Goal: Task Accomplishment & Management: Use online tool/utility

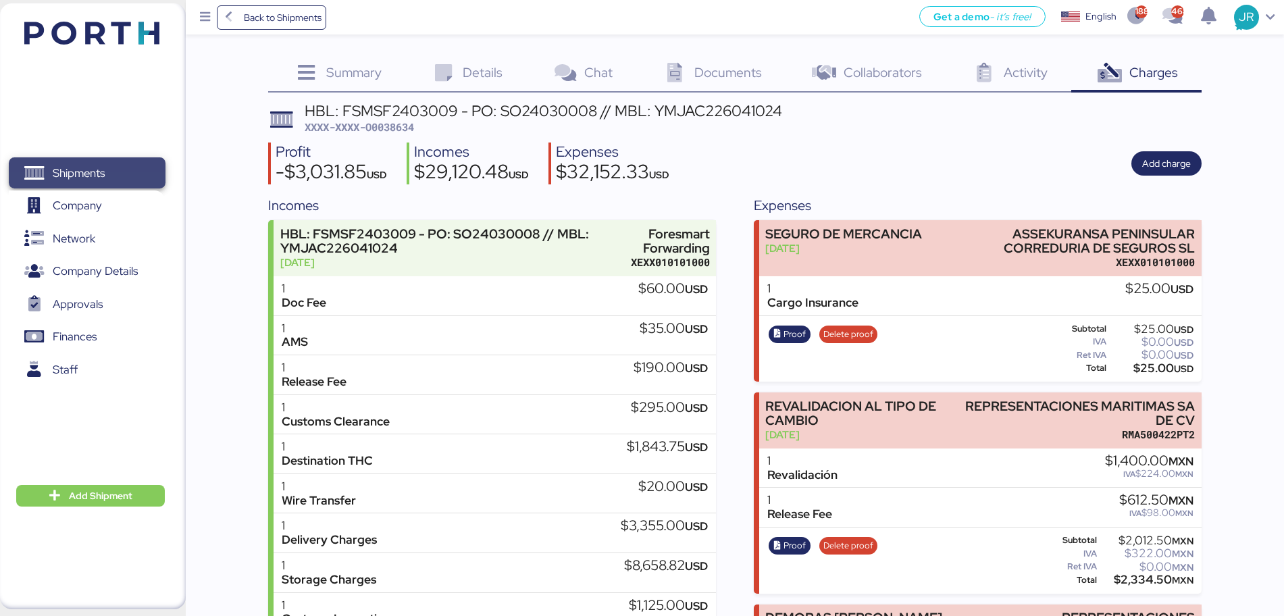
click at [76, 174] on span "Shipments" at bounding box center [79, 173] width 52 height 20
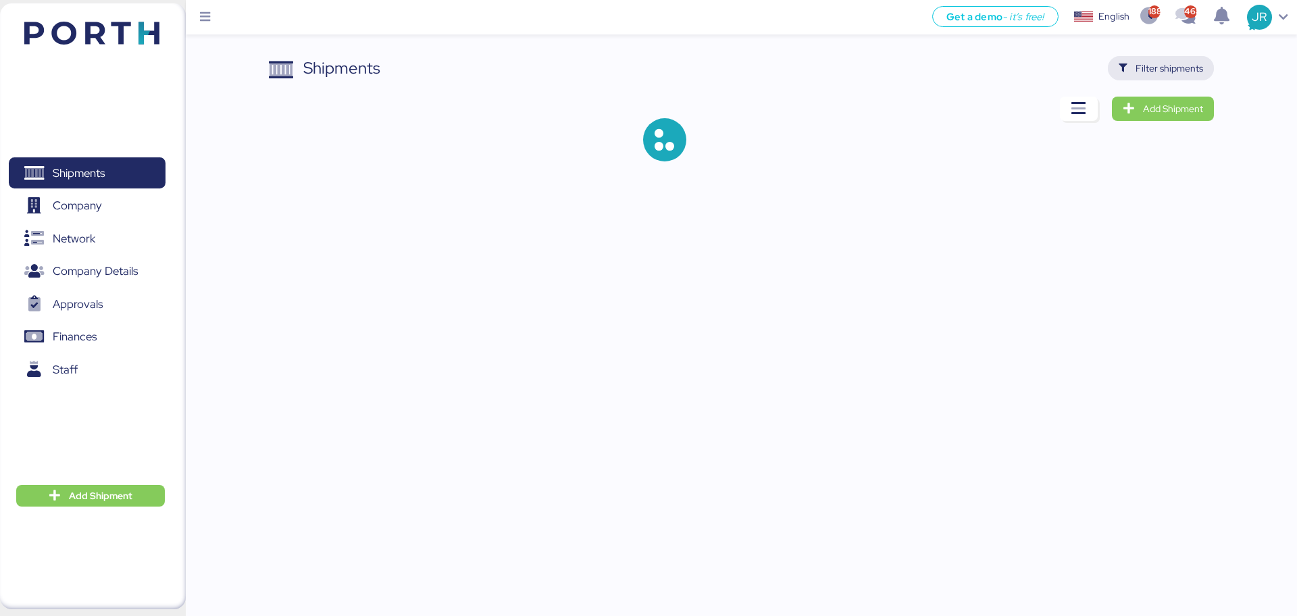
click at [1141, 70] on span "Filter shipments" at bounding box center [1169, 68] width 68 height 16
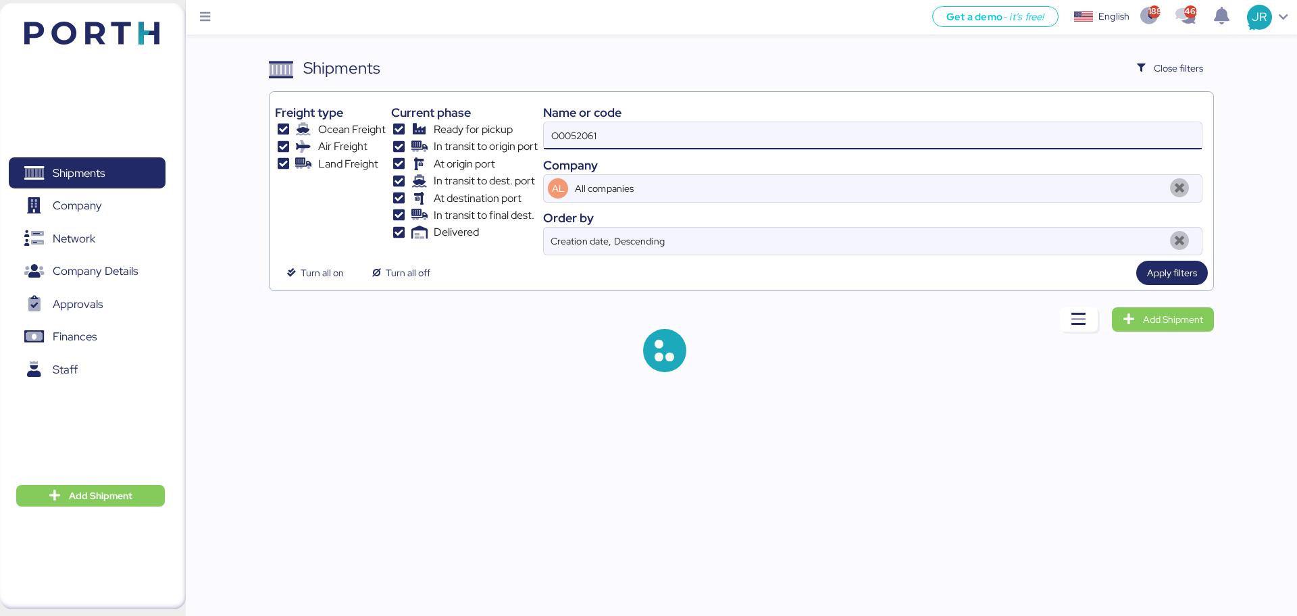
drag, startPoint x: 627, startPoint y: 138, endPoint x: 436, endPoint y: 158, distance: 191.5
click at [437, 158] on div "Freight type Ocean Freight Air Freight Land Freight Current phase Ready for pic…" at bounding box center [741, 176] width 932 height 158
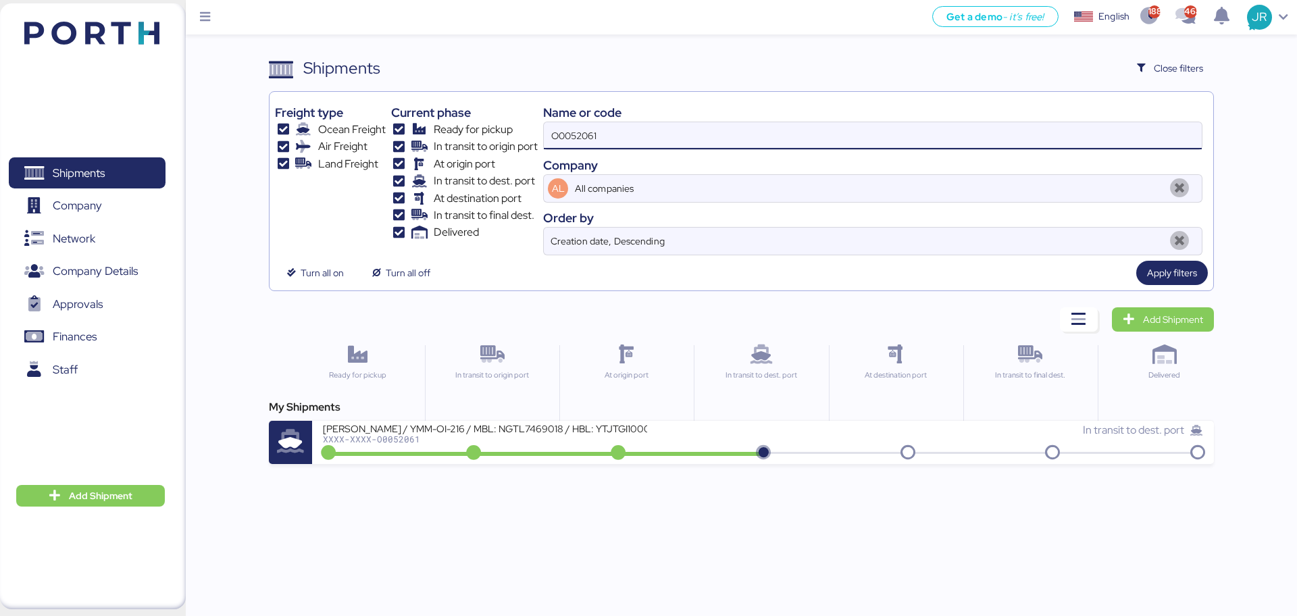
paste input "1969"
type input "O0051969"
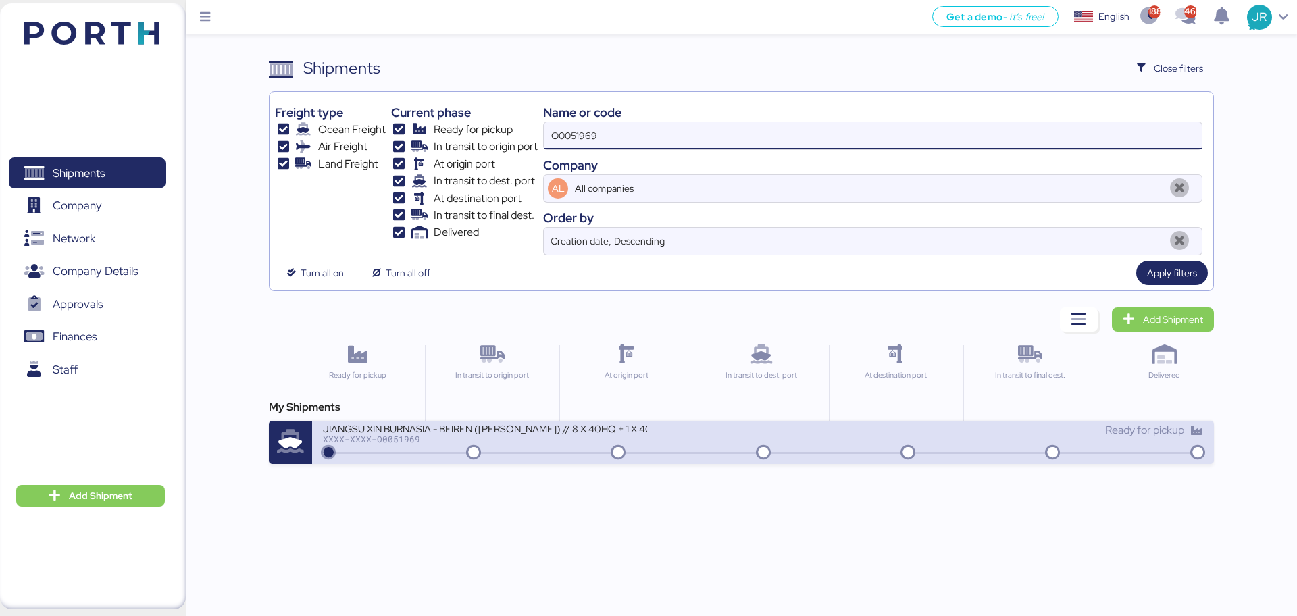
click at [376, 447] on div "JIANGSU XIN BURNASIA - BEIREN ([PERSON_NAME]) // 8 X 40HQ + 1 X 40FR // SHANGHA…" at bounding box center [543, 436] width 440 height 29
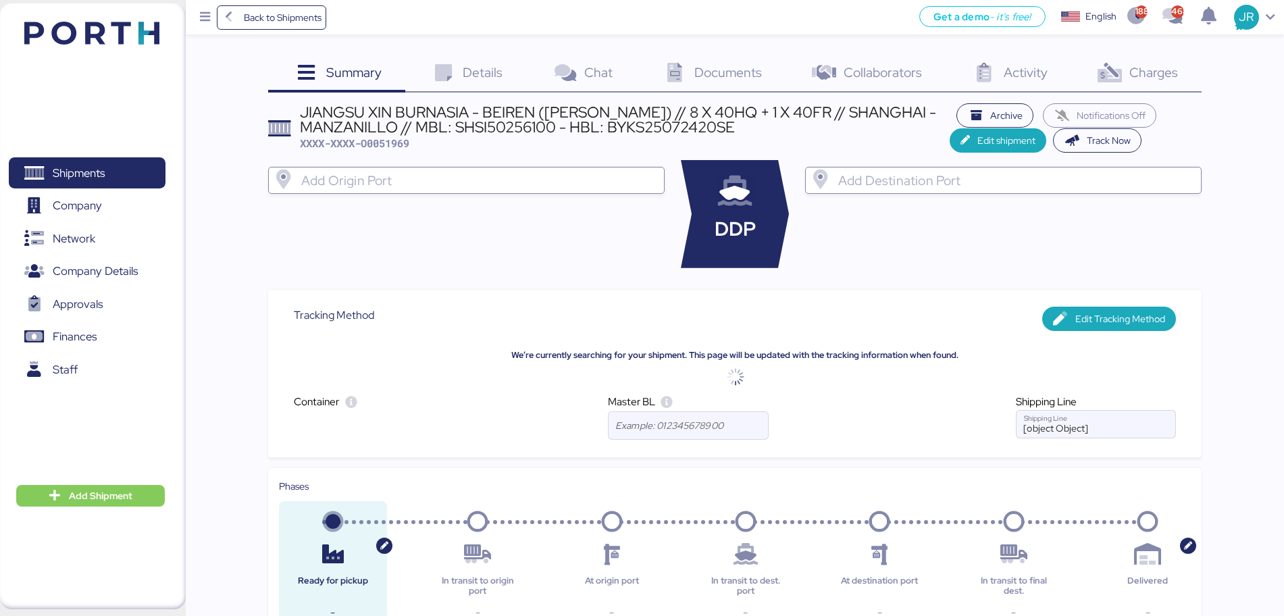
click at [1158, 70] on span "Charges" at bounding box center [1153, 72] width 49 height 18
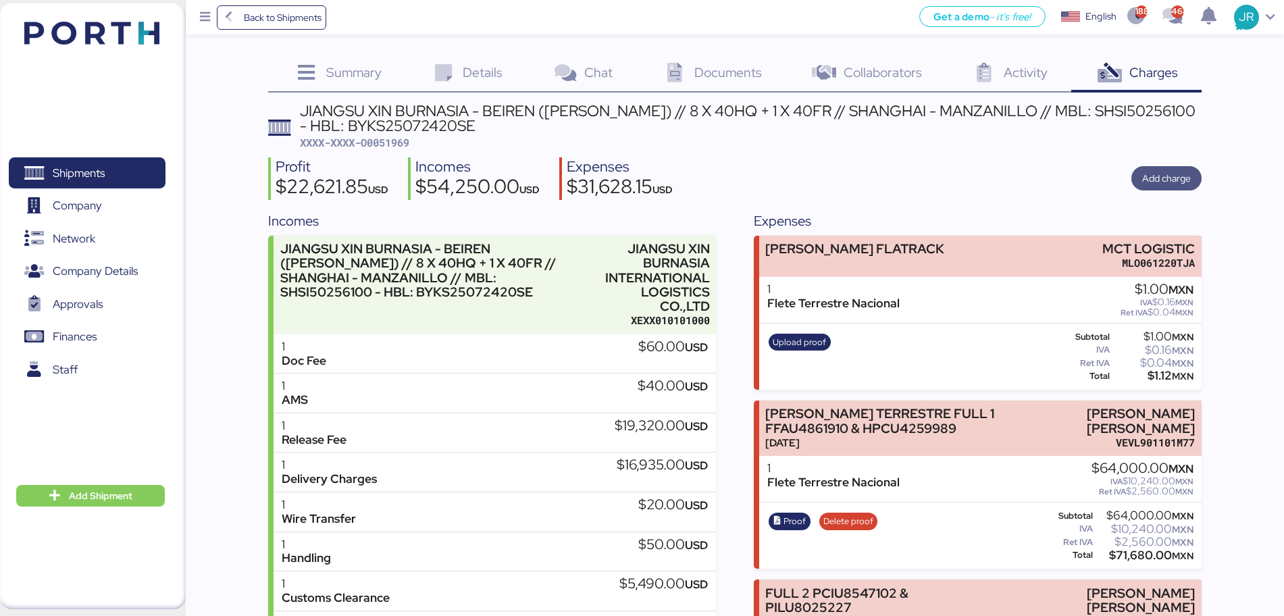
click at [1162, 183] on span "Add charge" at bounding box center [1166, 178] width 49 height 16
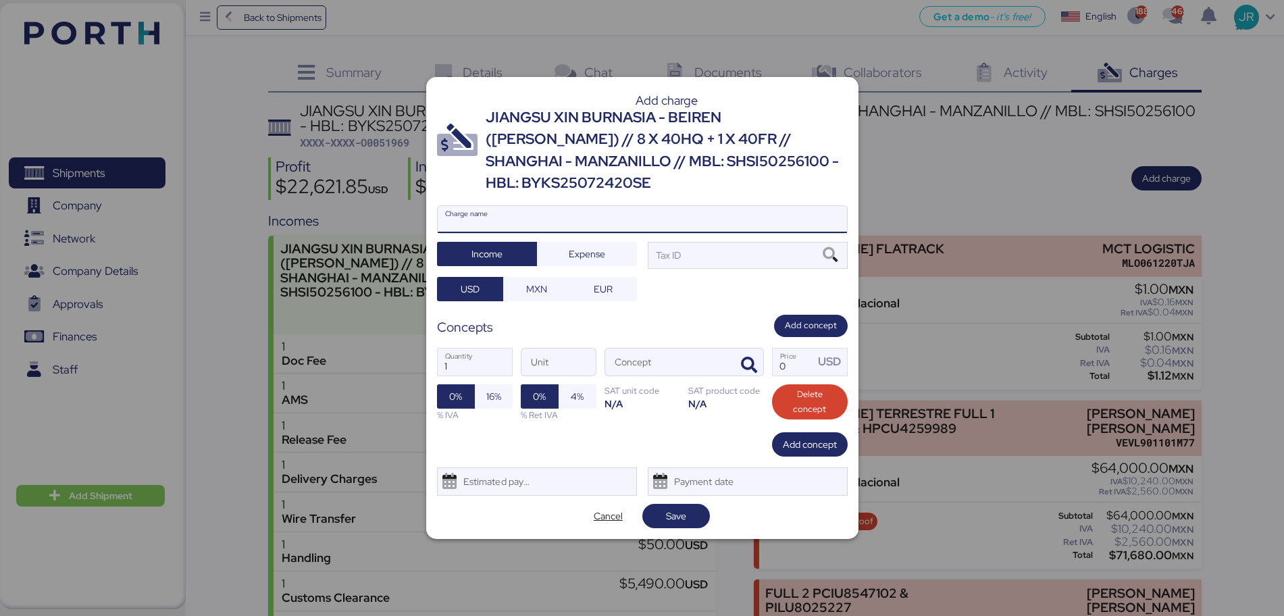
click at [525, 206] on input "Charge name" at bounding box center [642, 219] width 409 height 27
type input "COMPLEMTO aa"
click at [572, 246] on span "Expense" at bounding box center [587, 254] width 36 height 16
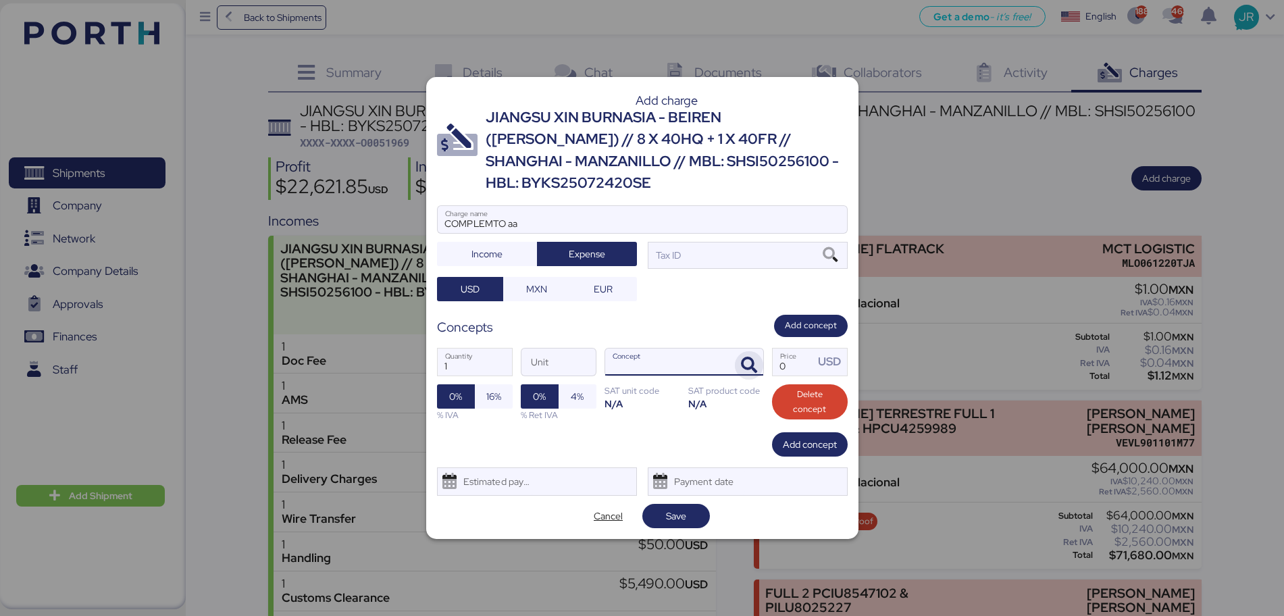
click at [753, 357] on icon "button" at bounding box center [749, 365] width 16 height 16
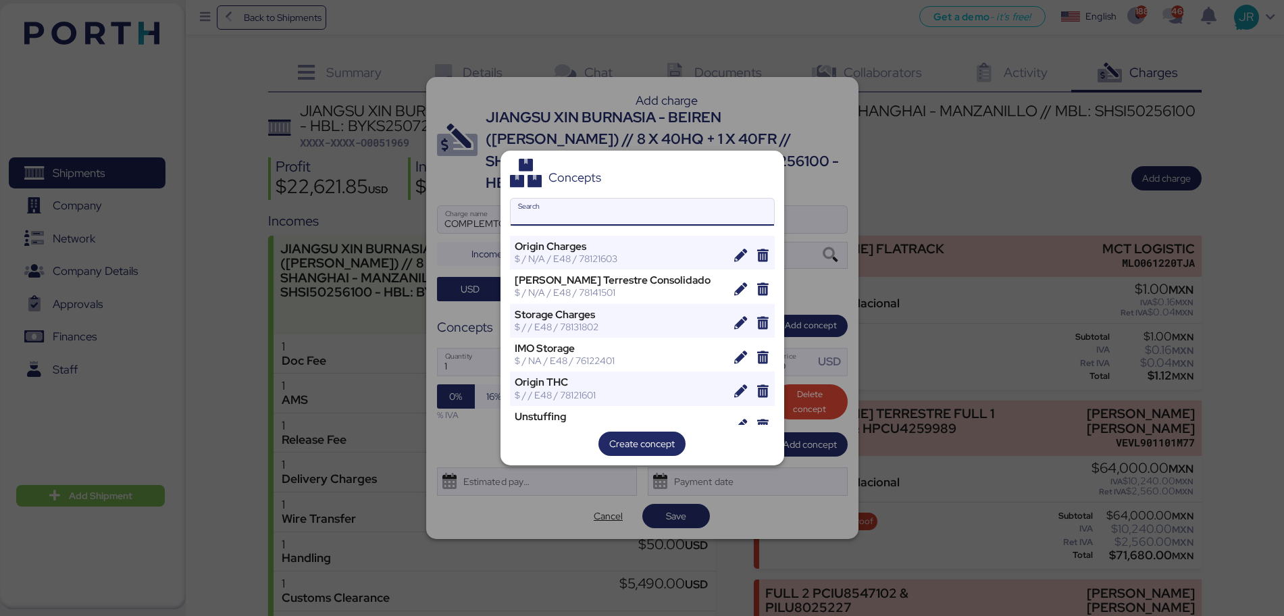
click at [547, 219] on input "Search" at bounding box center [642, 212] width 263 height 27
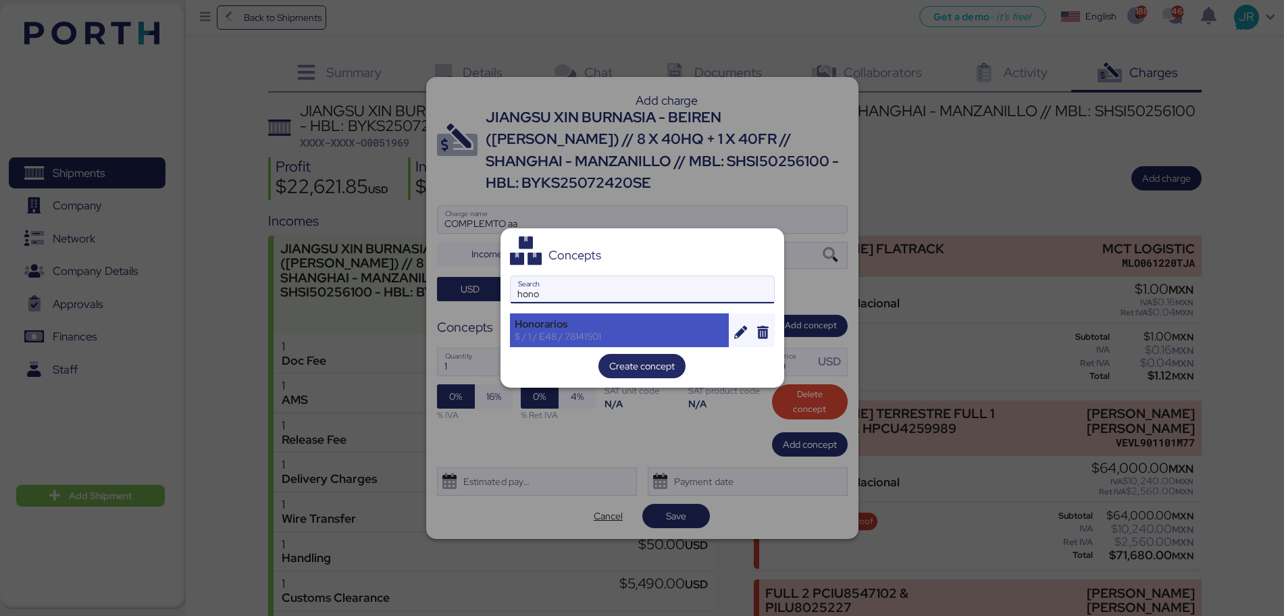
type input "hono"
click at [570, 336] on div "$ / 1 / E48 / 78141501" at bounding box center [620, 336] width 210 height 12
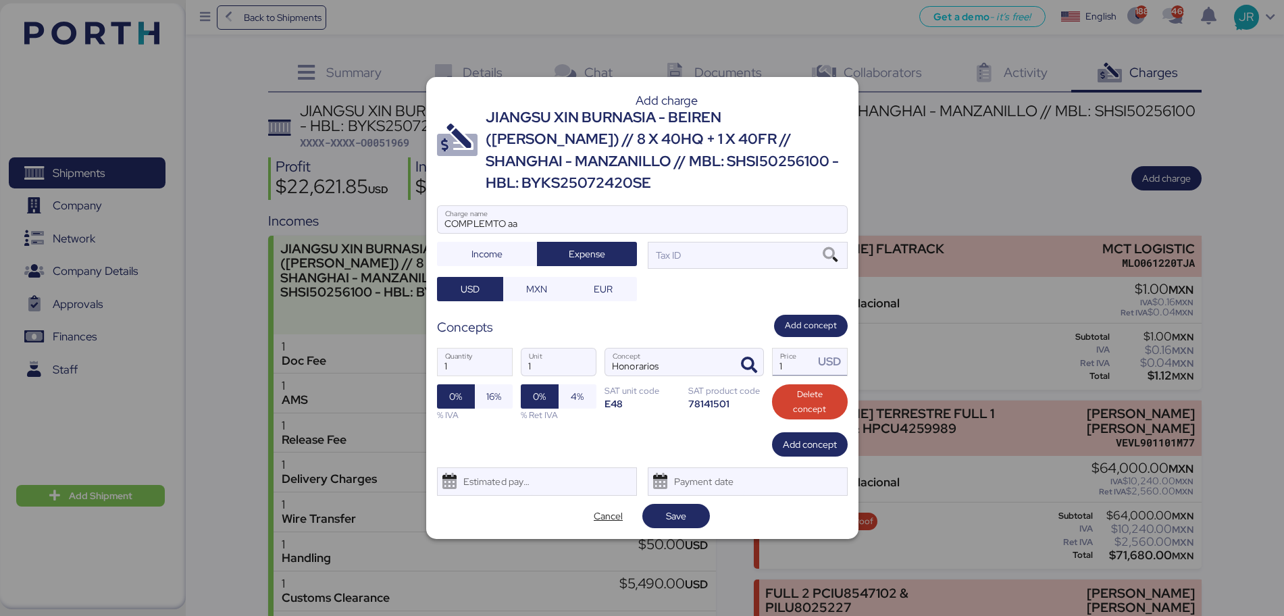
click at [792, 353] on input "1" at bounding box center [794, 362] width 42 height 27
paste input "54508.33"
type input "54508.33"
click at [538, 281] on span "MXN" at bounding box center [536, 289] width 21 height 16
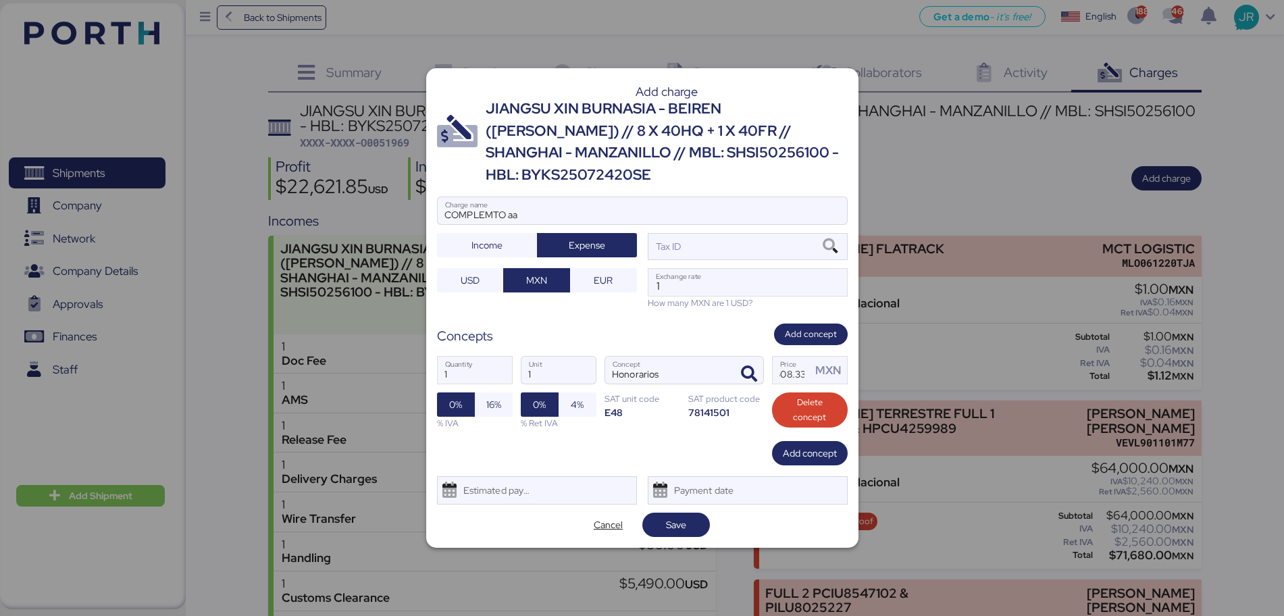
scroll to position [0, 0]
click at [681, 274] on input "1" at bounding box center [747, 282] width 199 height 27
paste input "18.5935"
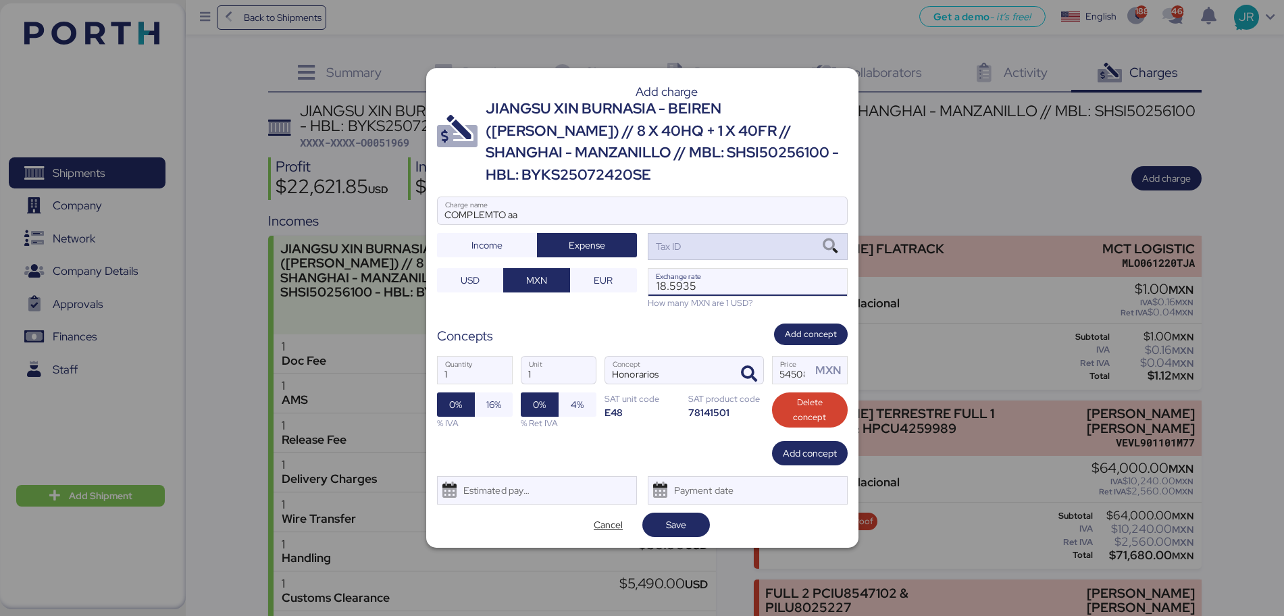
type input "18.5935"
click at [829, 239] on icon at bounding box center [830, 246] width 23 height 15
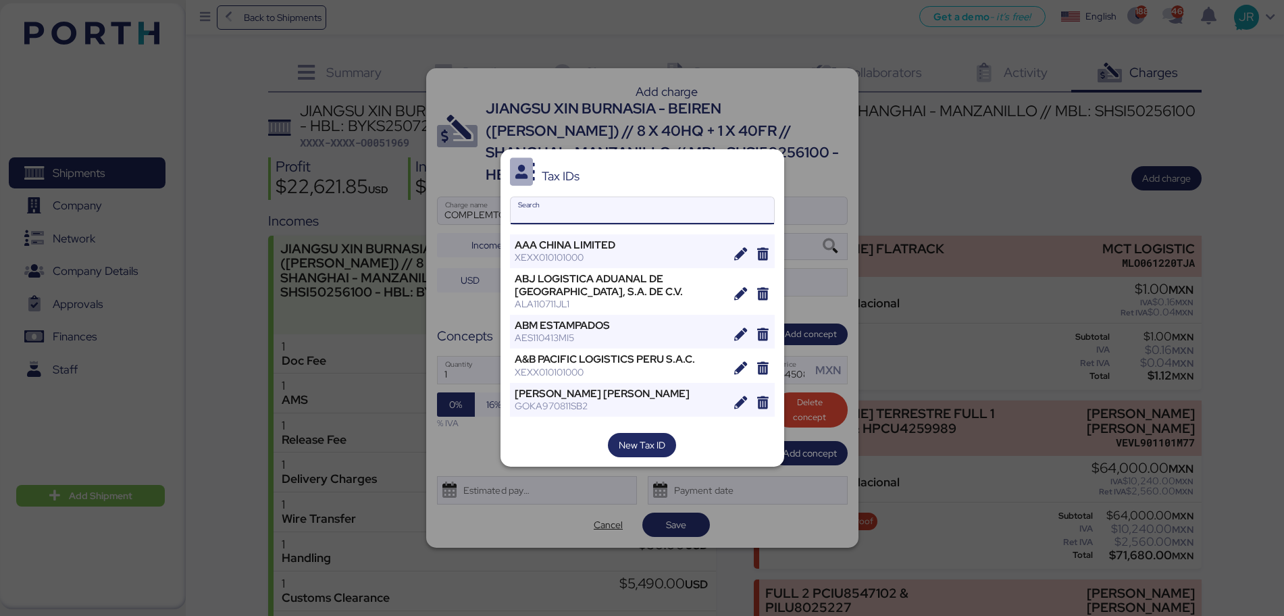
click at [615, 199] on input "Search" at bounding box center [642, 210] width 263 height 27
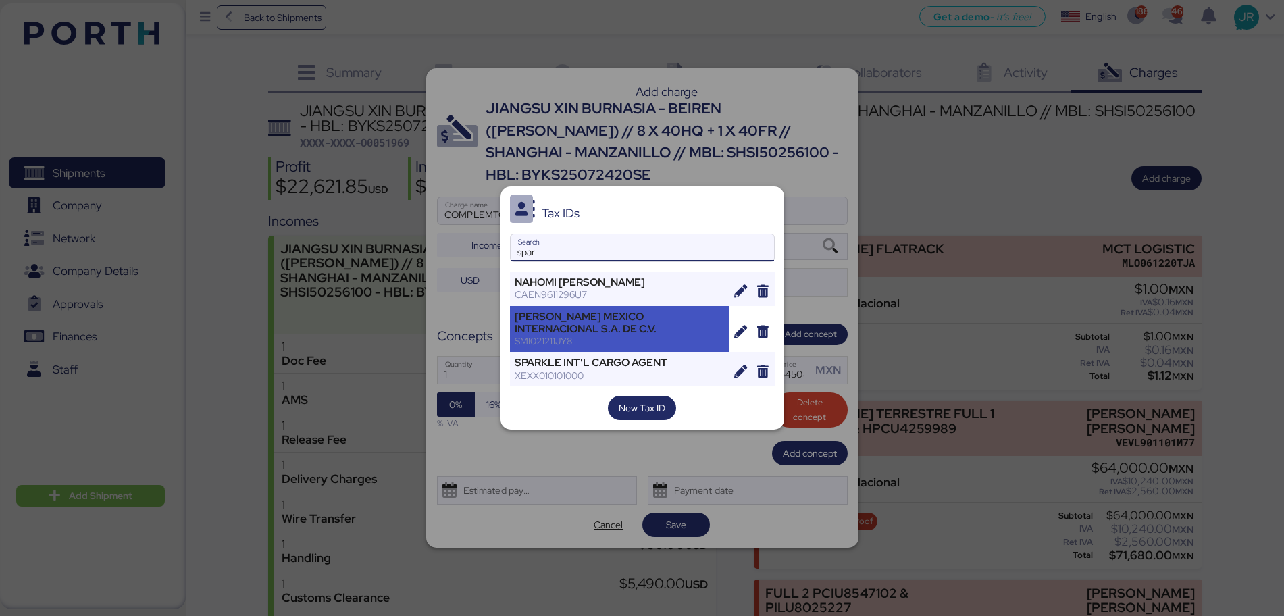
type input "spar"
click at [592, 330] on div "[PERSON_NAME] MEXICO INTERNACIONAL S.A. DE C.V." at bounding box center [620, 323] width 210 height 24
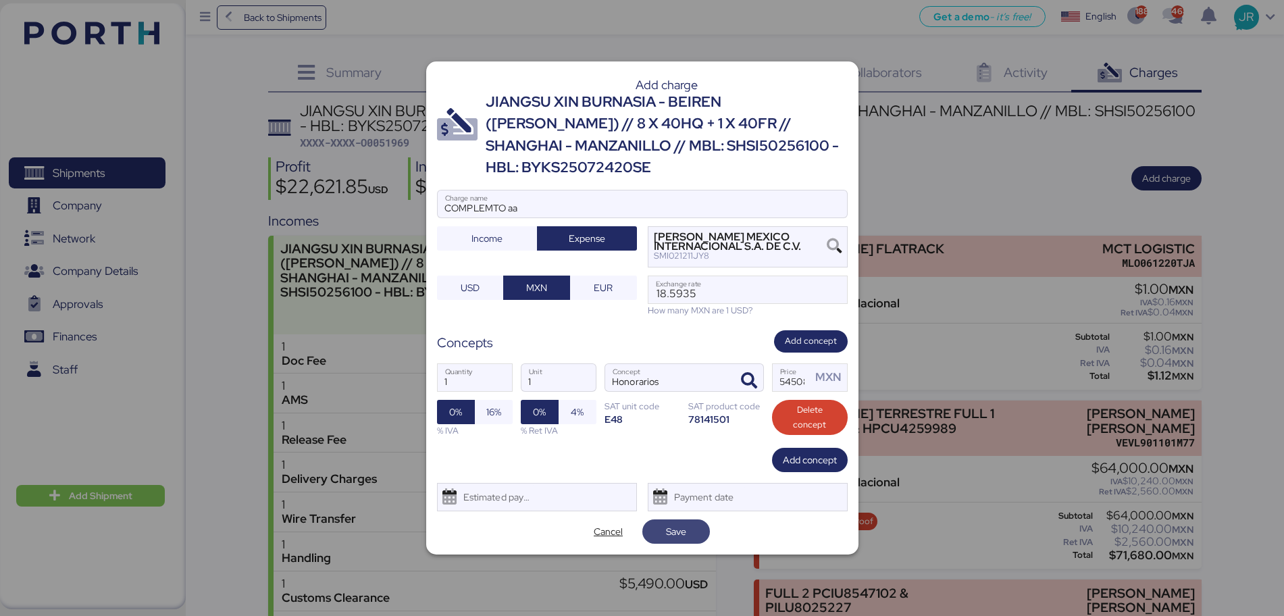
click at [686, 523] on span "Save" at bounding box center [676, 531] width 20 height 16
